Goal: Navigation & Orientation: Find specific page/section

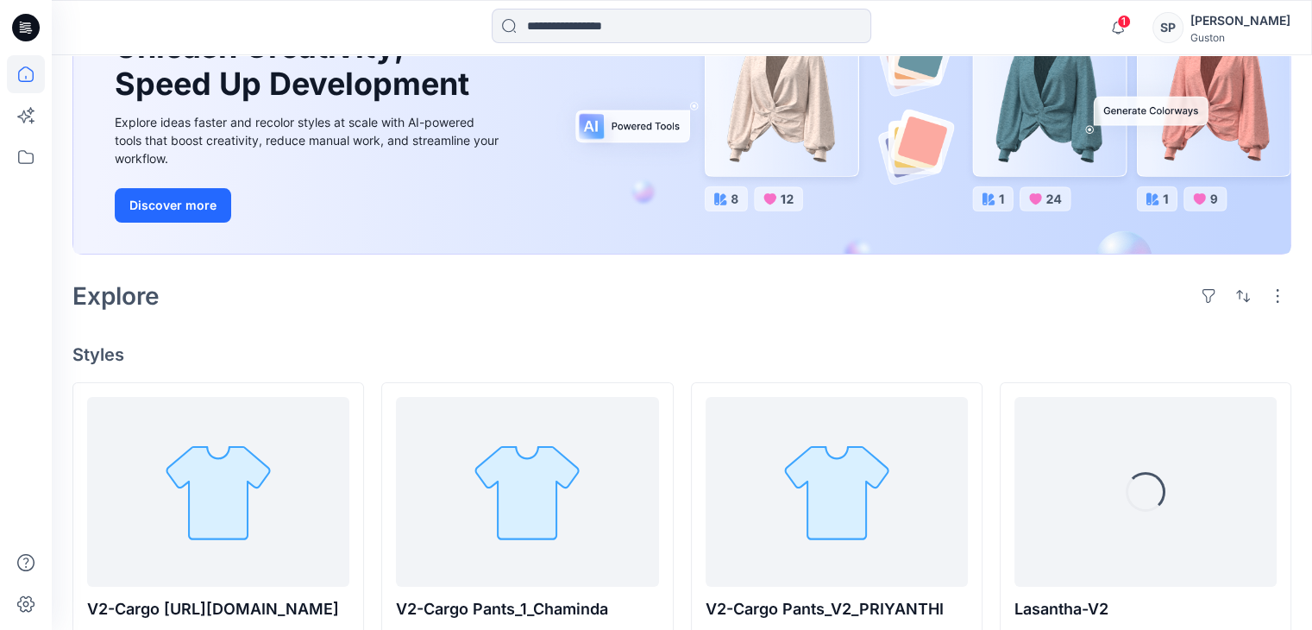
scroll to position [259, 0]
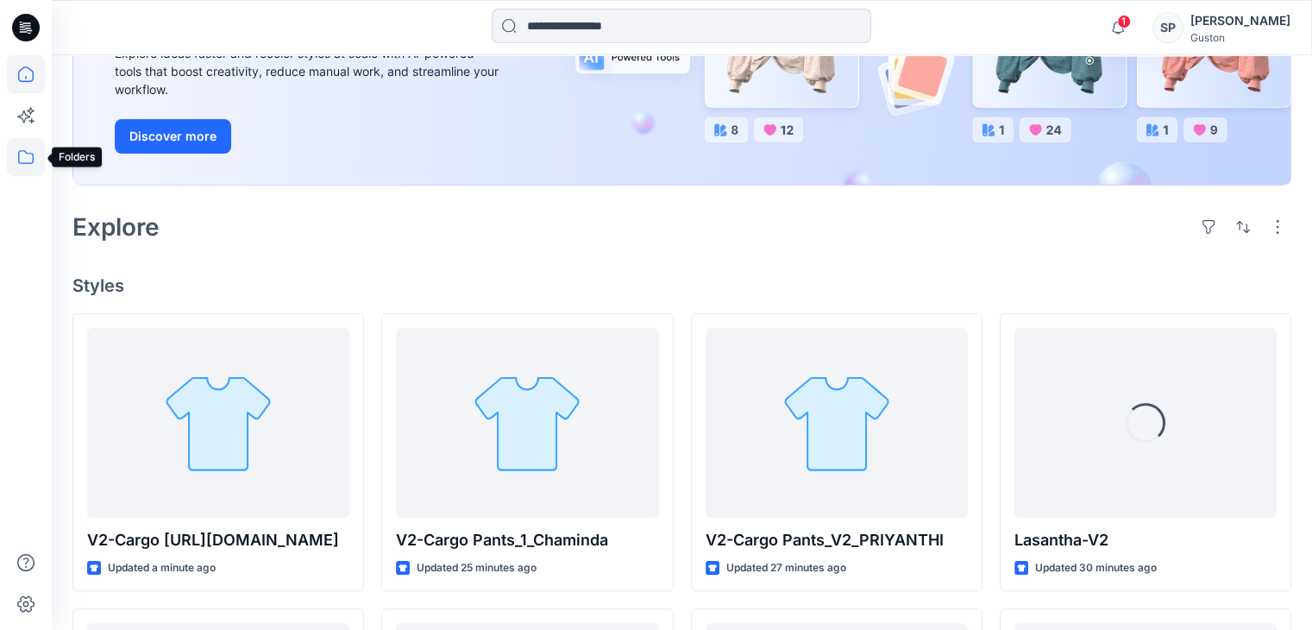
click at [34, 164] on icon at bounding box center [26, 157] width 38 height 38
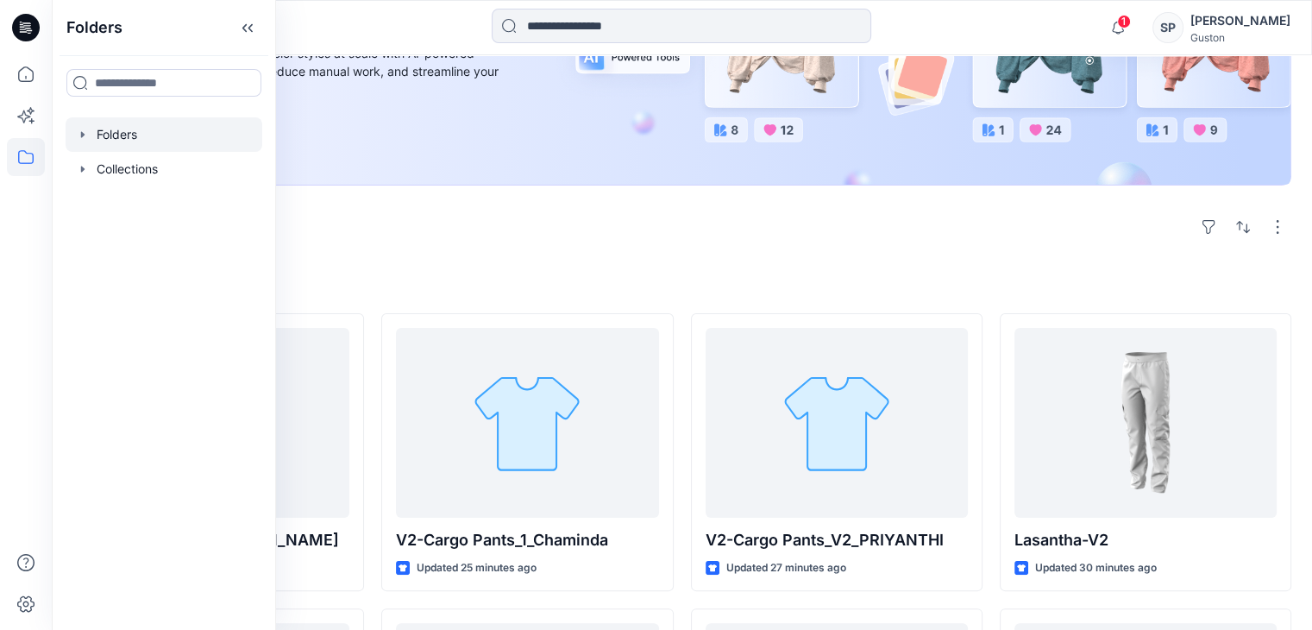
click at [85, 134] on icon "button" at bounding box center [83, 135] width 14 height 14
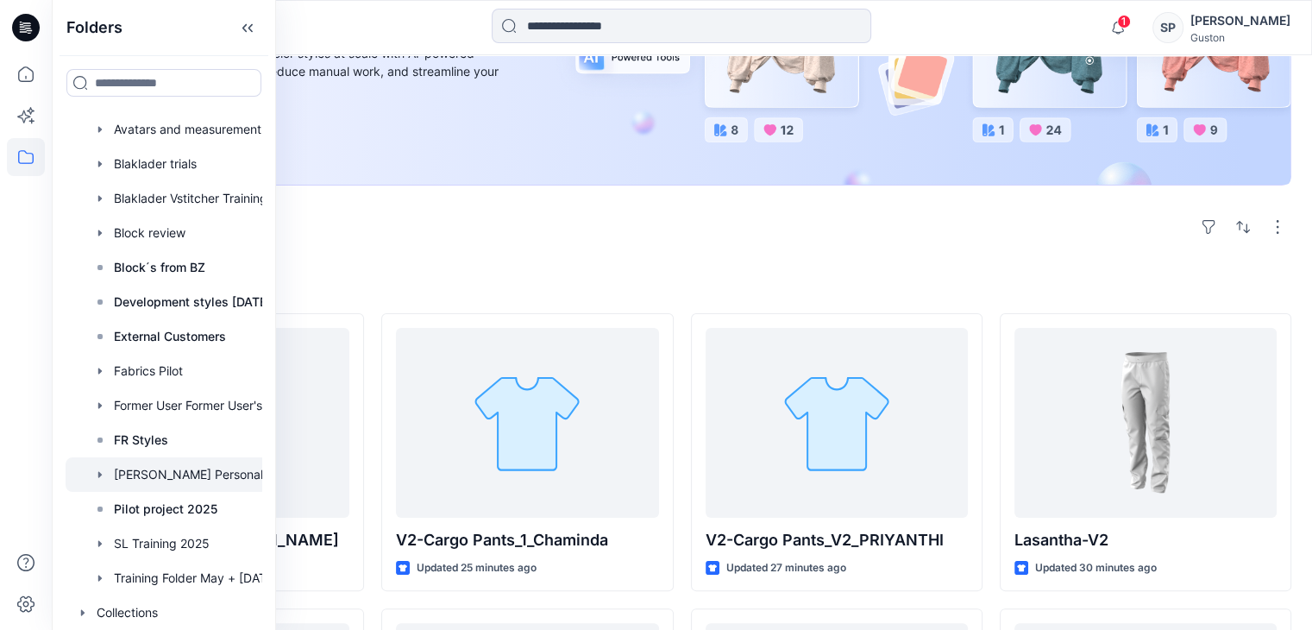
scroll to position [78, 0]
click at [160, 566] on div at bounding box center [187, 578] width 242 height 35
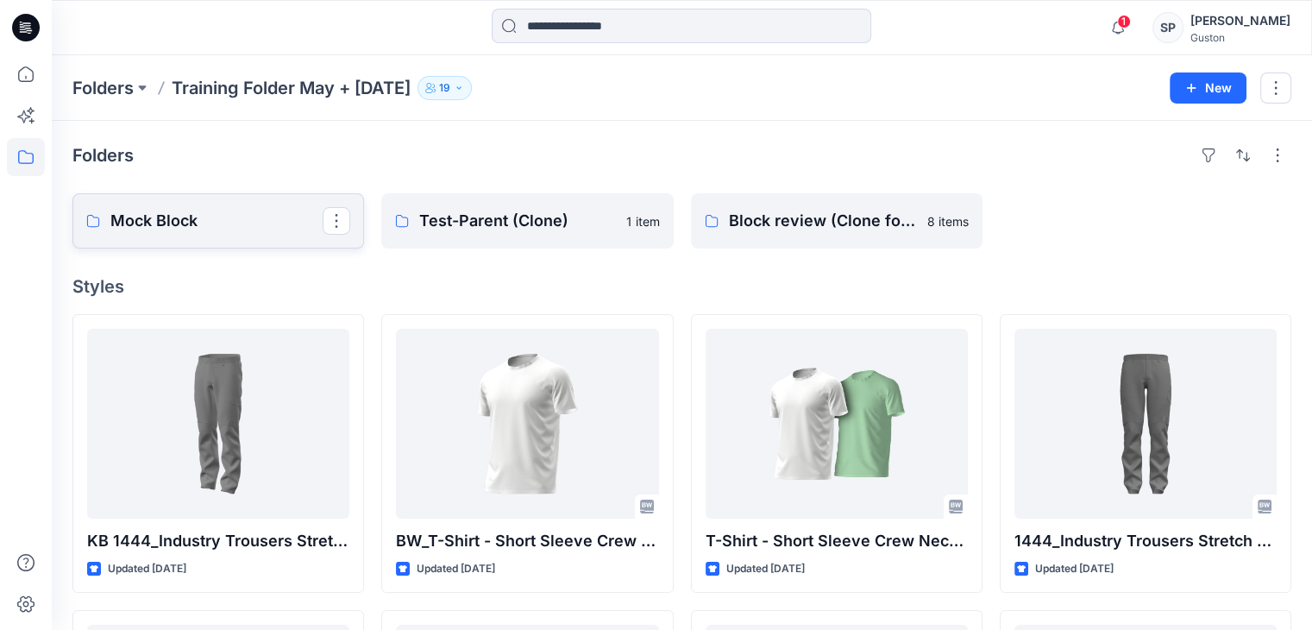
click at [209, 222] on p "Mock Block" at bounding box center [216, 221] width 212 height 24
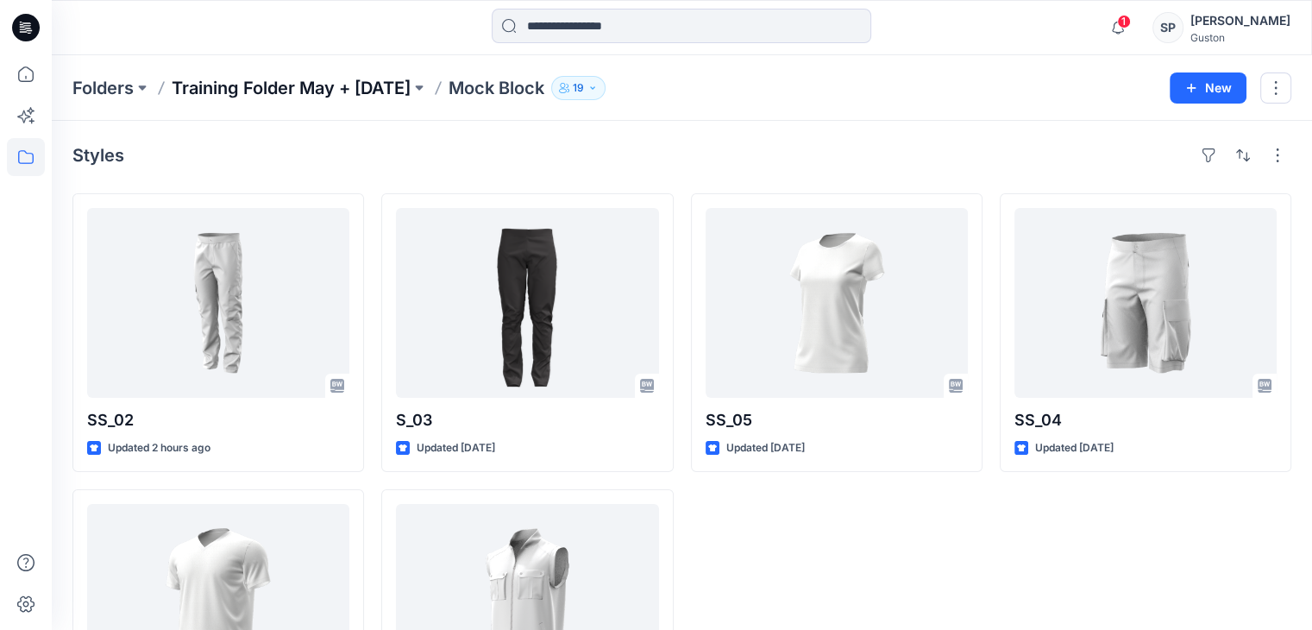
click at [268, 91] on p "Training Folder May + [DATE]" at bounding box center [291, 88] width 239 height 24
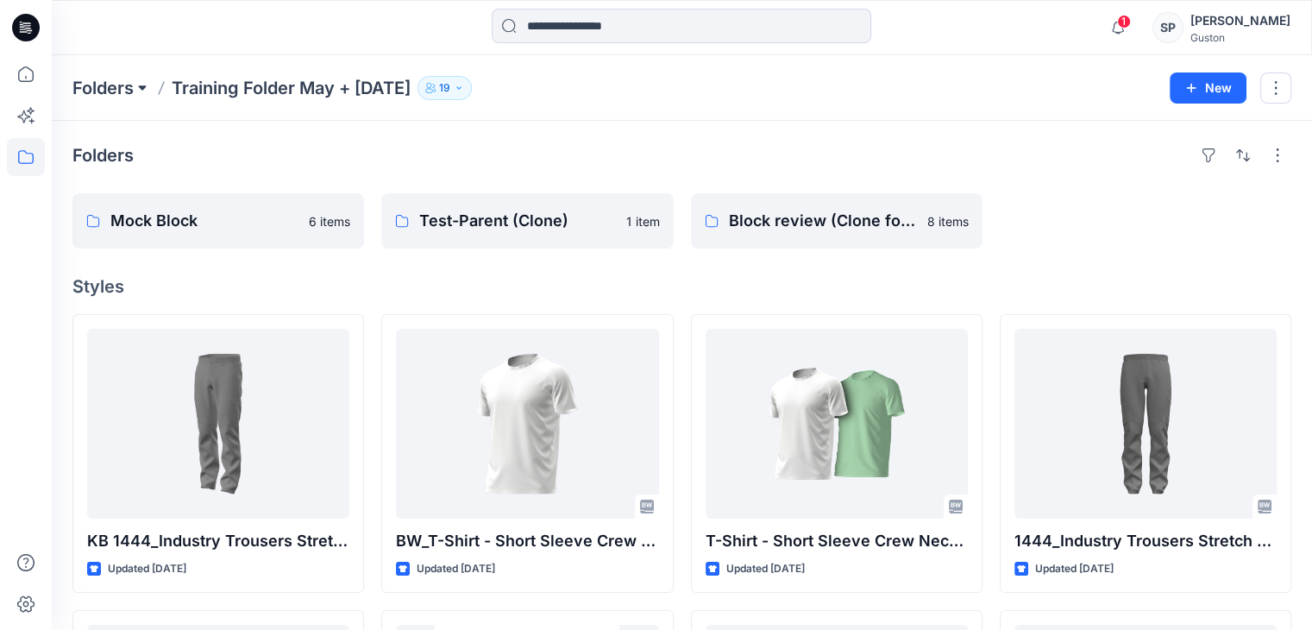
click at [144, 90] on button at bounding box center [142, 88] width 17 height 24
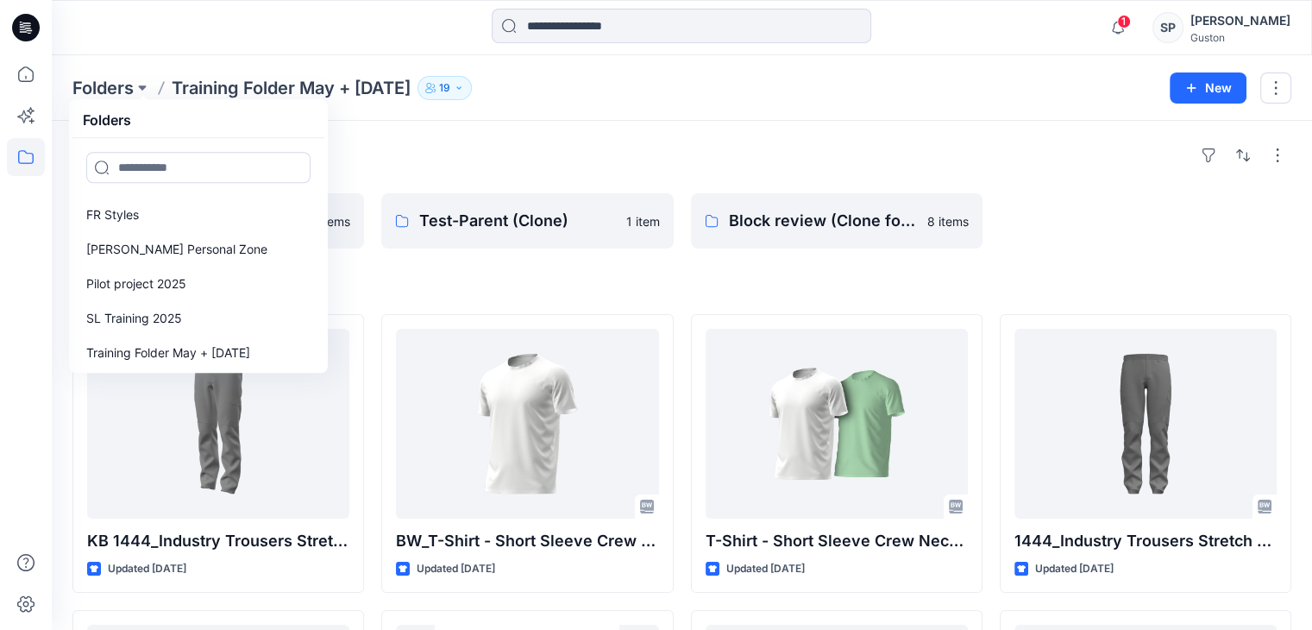
scroll to position [345, 0]
click at [159, 317] on p "SL Training 2025" at bounding box center [134, 314] width 96 height 21
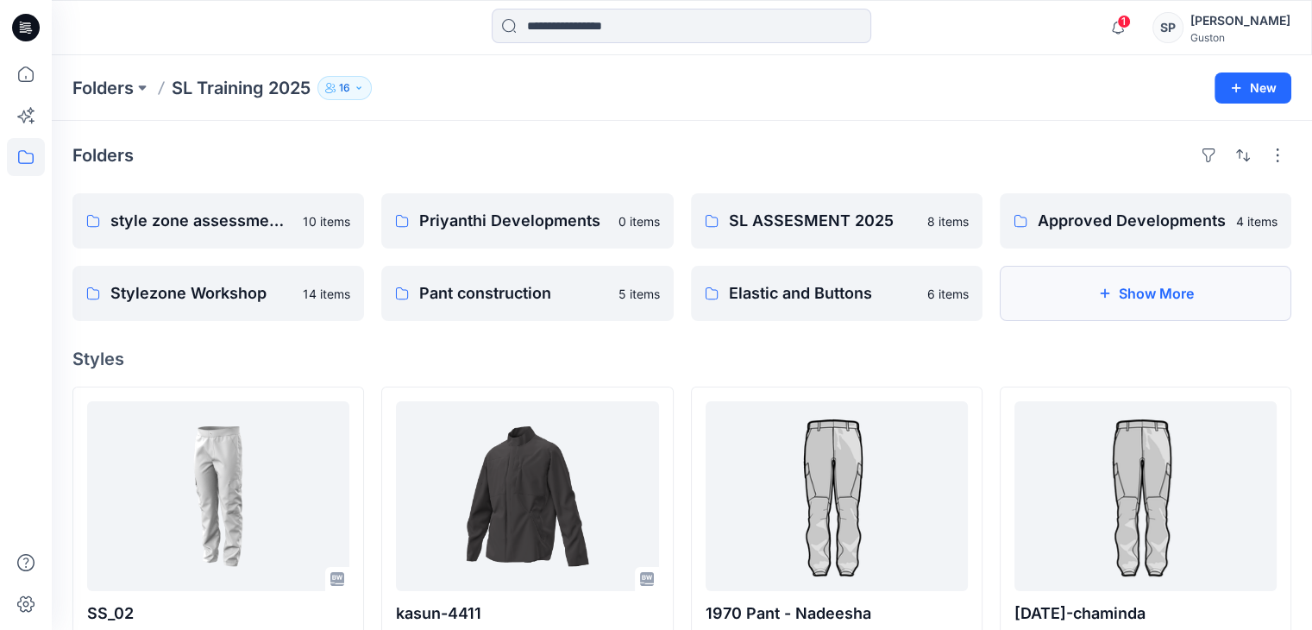
click at [1065, 311] on button "Show More" at bounding box center [1146, 293] width 292 height 55
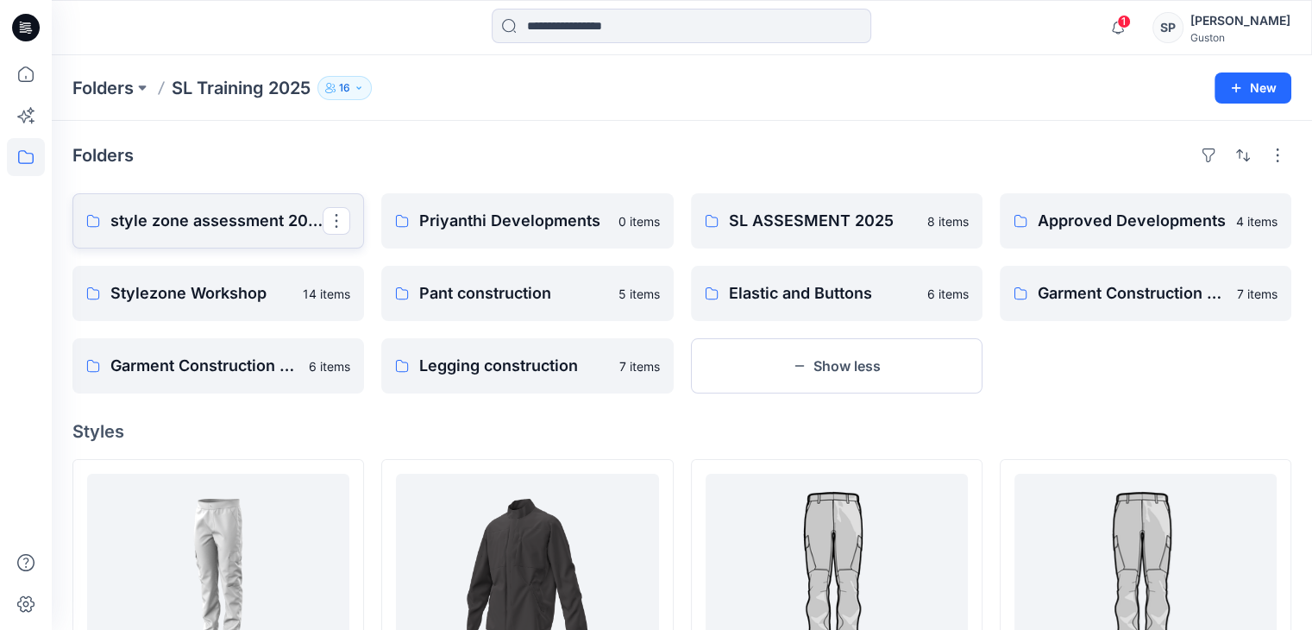
click at [198, 230] on p "style zone assessment 2025" at bounding box center [216, 221] width 212 height 24
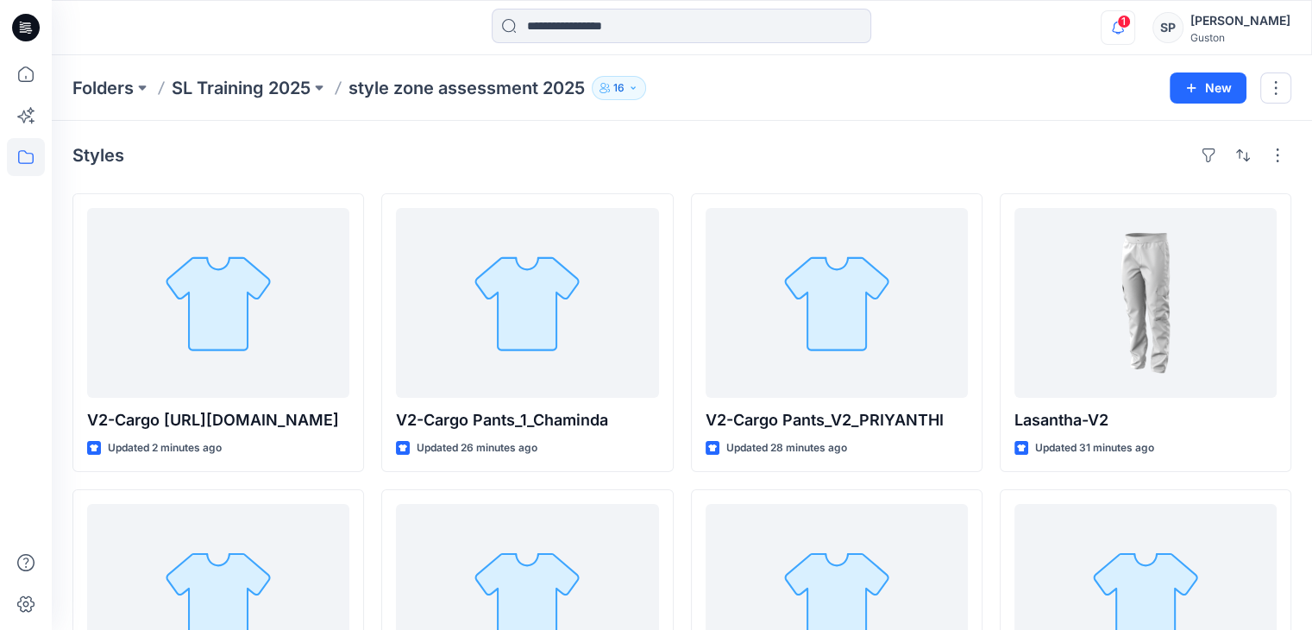
click at [1118, 25] on icon "button" at bounding box center [1118, 27] width 33 height 35
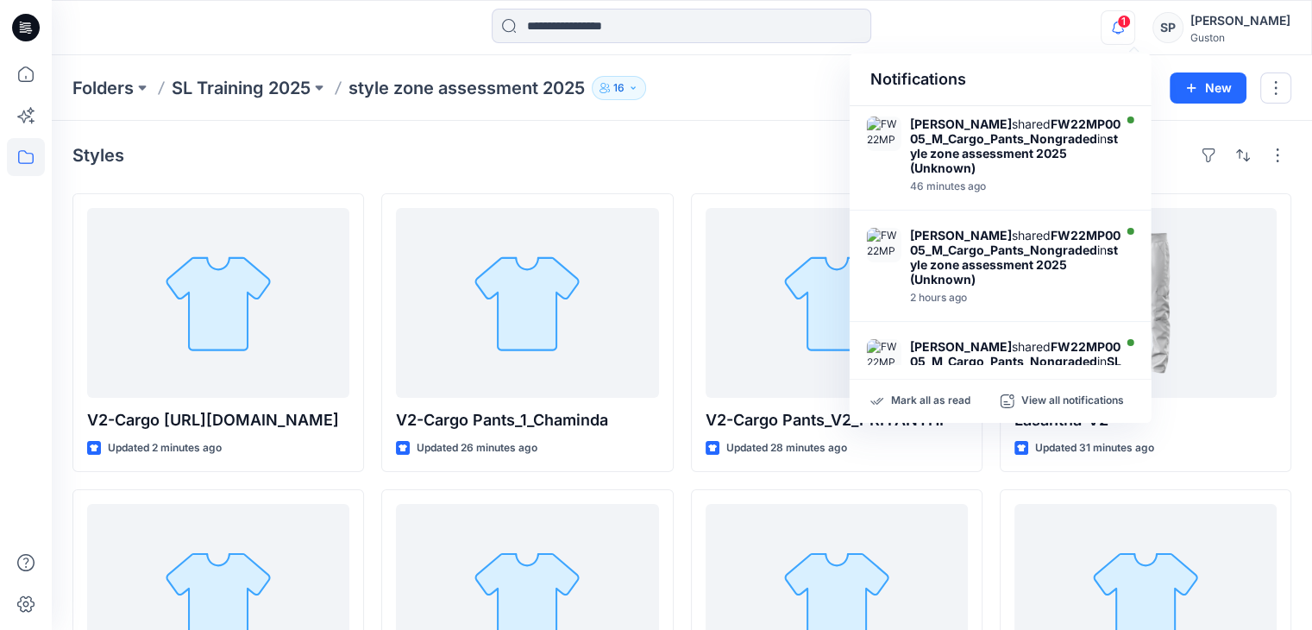
click at [996, 20] on div at bounding box center [682, 28] width 630 height 38
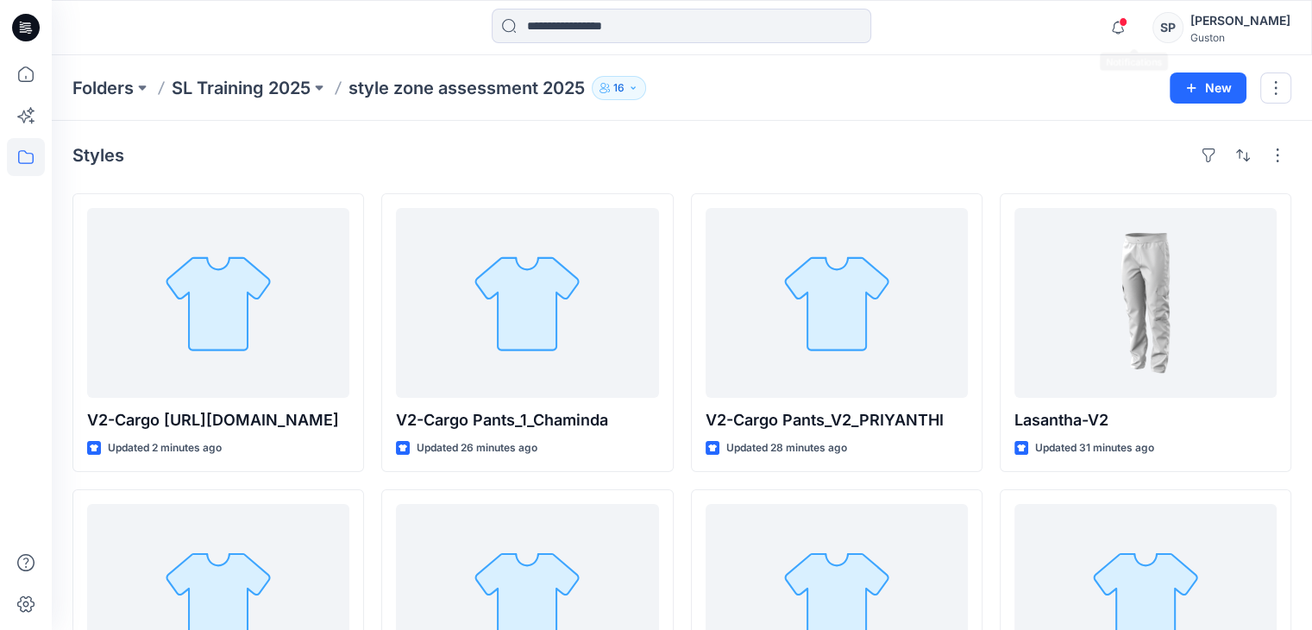
click at [1125, 47] on div "Notifications [PERSON_NAME] shared FW22MP0005_M_Cargo_Pants_Nongraded in style …" at bounding box center [682, 27] width 1260 height 55
click at [1125, 31] on icon "button" at bounding box center [1118, 27] width 33 height 35
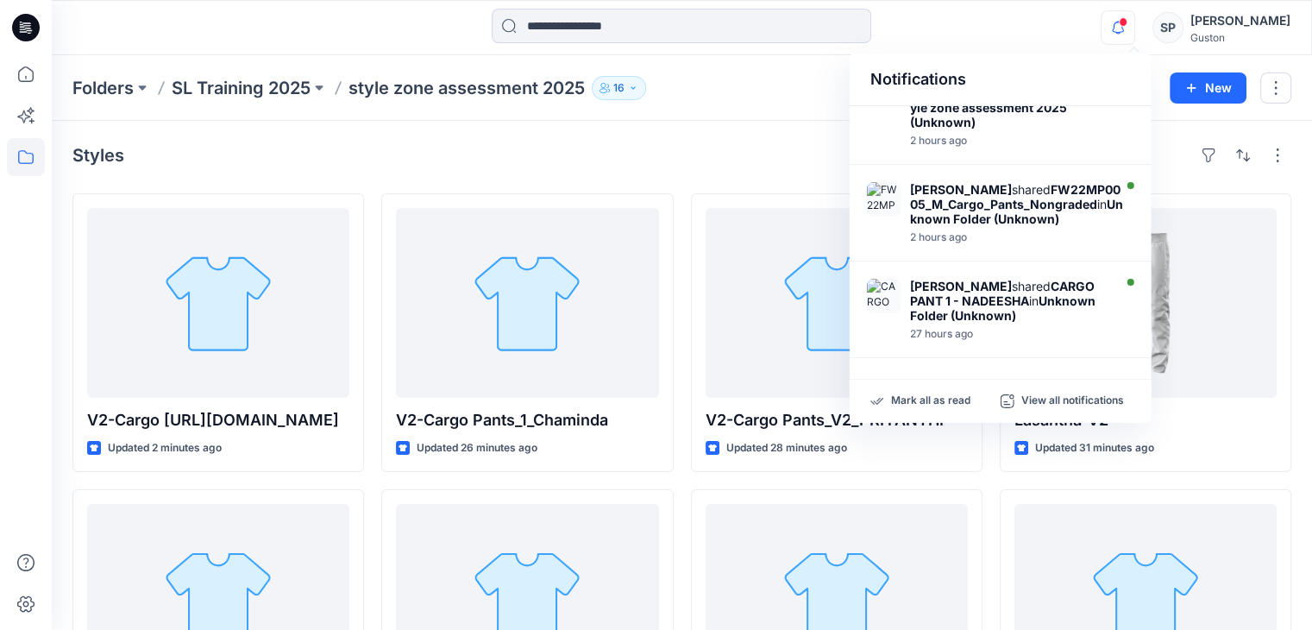
scroll to position [389, 0]
click at [623, 154] on div "Styles" at bounding box center [681, 155] width 1219 height 28
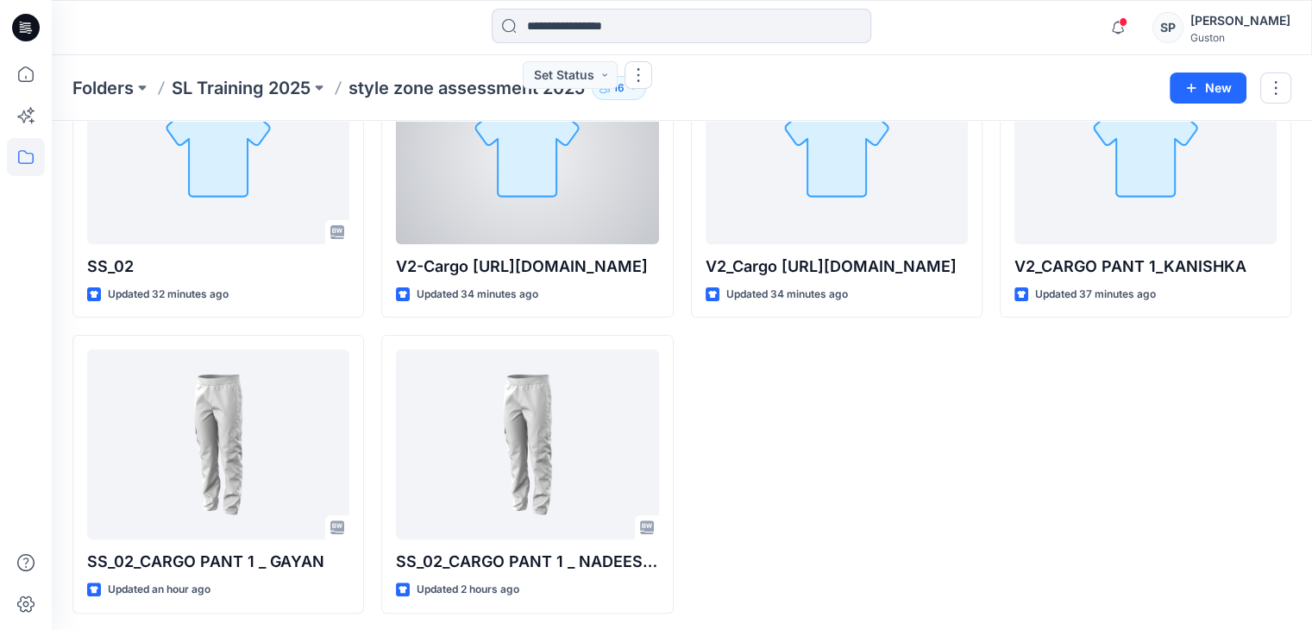
scroll to position [452, 0]
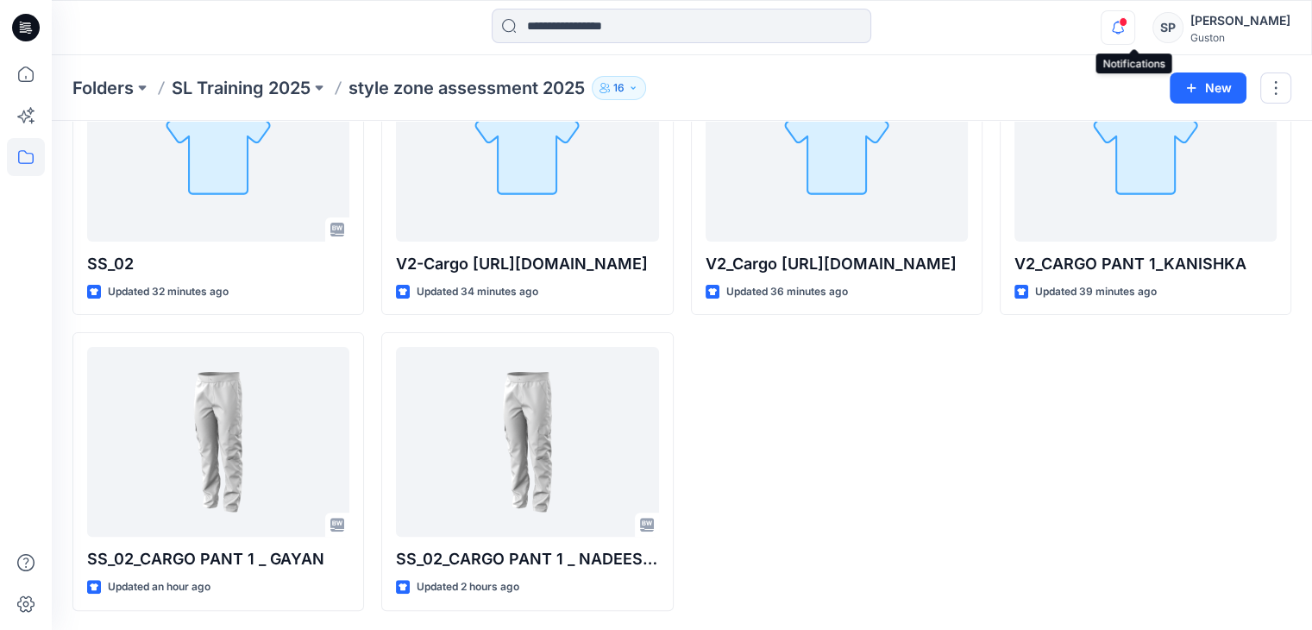
click at [1128, 28] on icon "button" at bounding box center [1118, 27] width 33 height 35
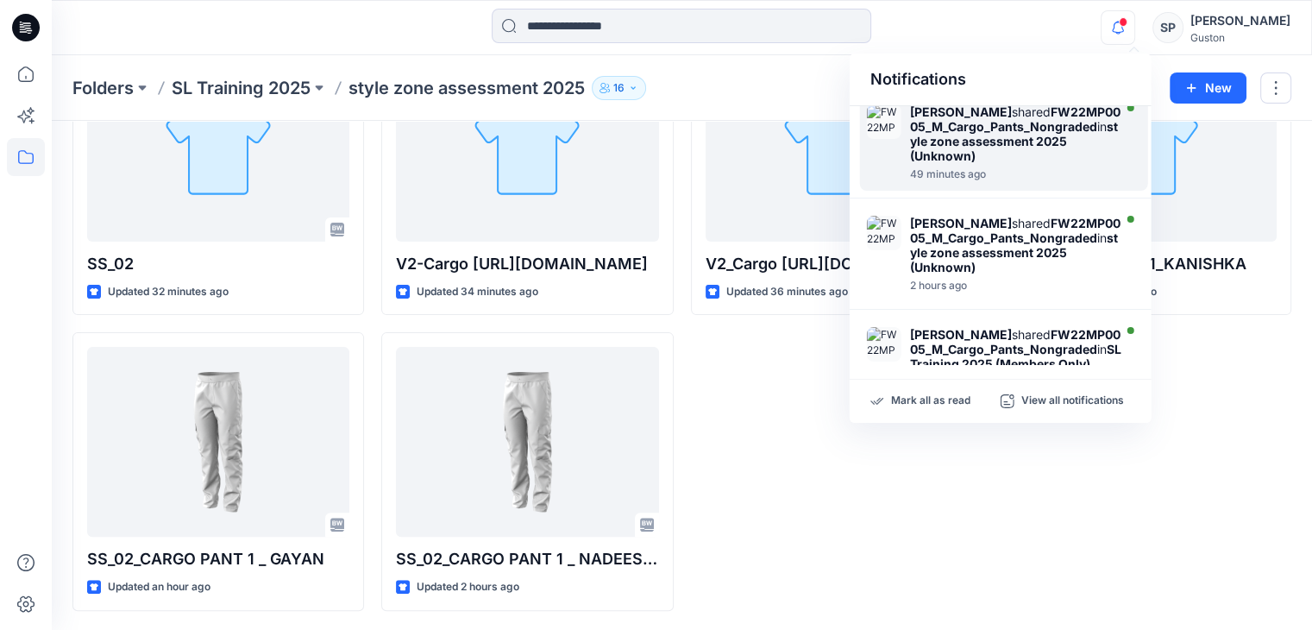
scroll to position [0, 0]
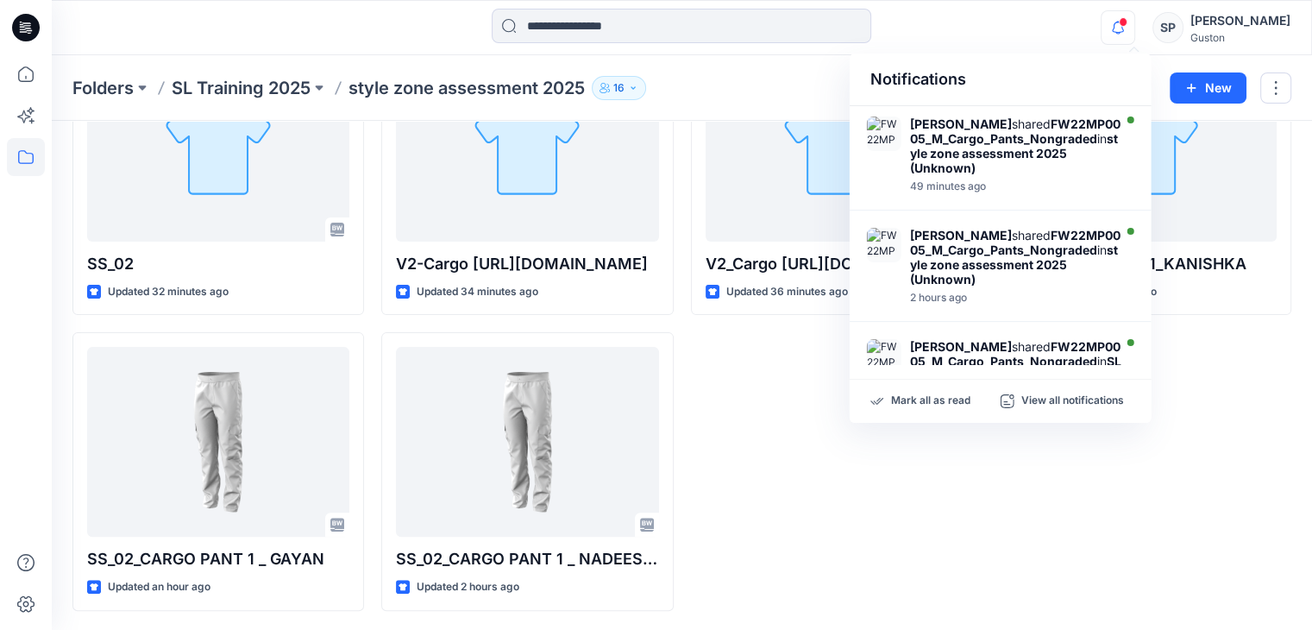
click at [852, 481] on div "V2-Cargo Pants_V2_PRIYANTHI Updated 28 minutes ago V2_Cargo [URL][DOMAIN_NAME] …" at bounding box center [837, 176] width 292 height 870
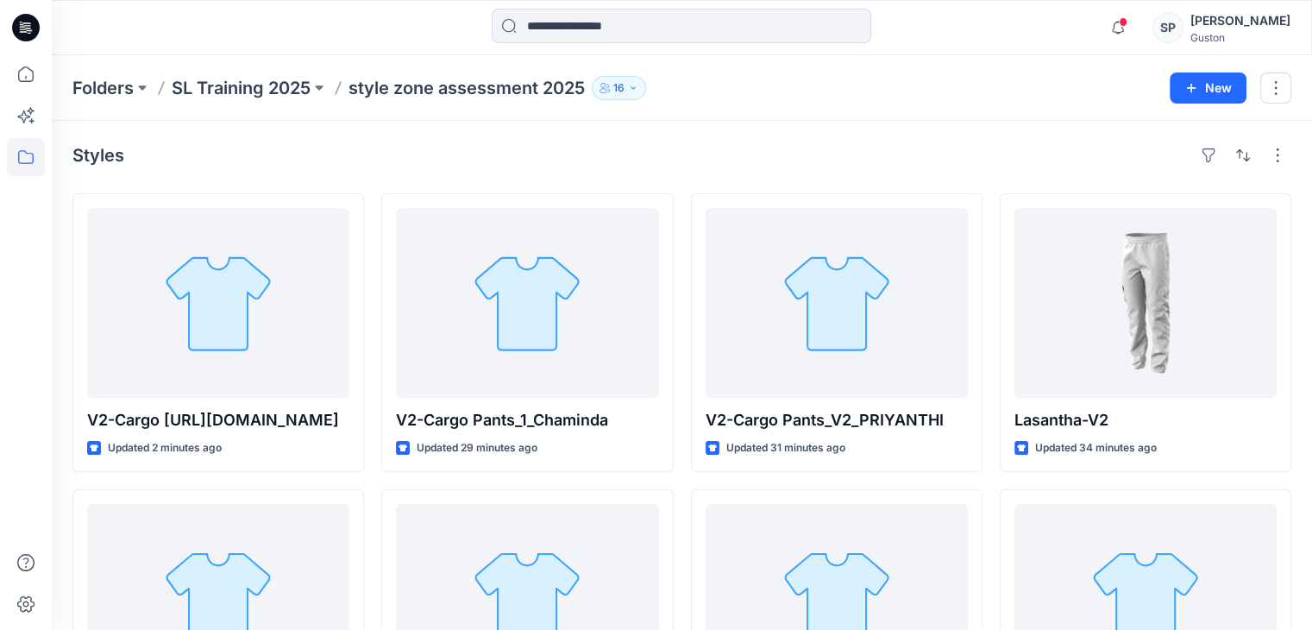
click at [802, 170] on div "Styles V2-Cargo [URL][DOMAIN_NAME] Updated 2 minutes ago SS_02 Updated 32 minut…" at bounding box center [682, 602] width 1260 height 963
click at [1152, 26] on div "Notifications [PERSON_NAME] shared FW22MP0005_M_Cargo_Pants_Nongraded in style …" at bounding box center [1196, 28] width 190 height 38
click at [1128, 20] on span at bounding box center [1123, 21] width 9 height 9
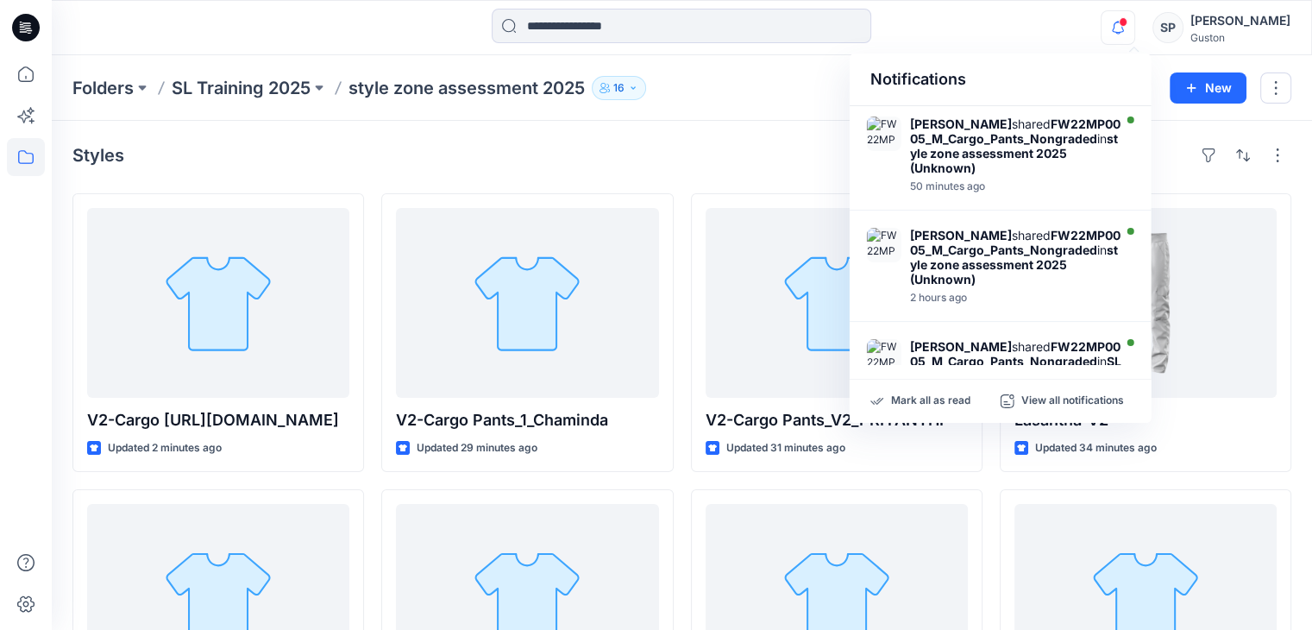
click at [1128, 20] on span at bounding box center [1123, 21] width 9 height 9
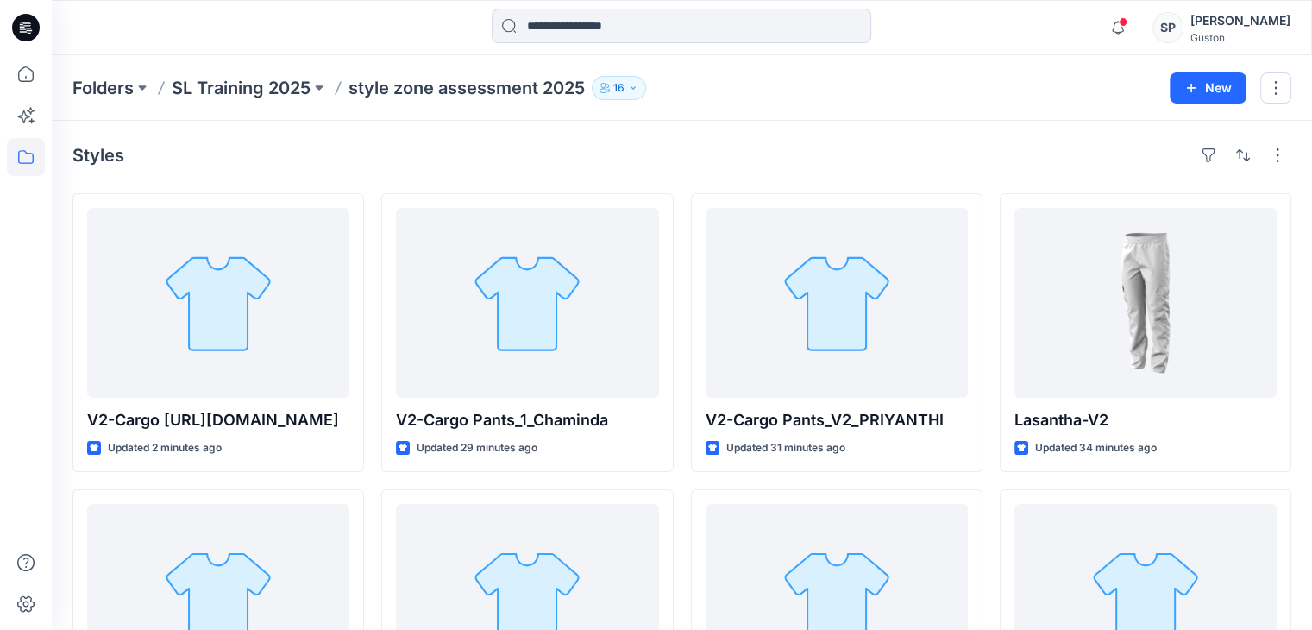
click at [1040, 108] on div "Folders SL Training 2025 style zone assessment 2025 16 New" at bounding box center [682, 88] width 1260 height 66
click at [941, 153] on div "Styles" at bounding box center [681, 155] width 1219 height 28
